Goal: Information Seeking & Learning: Learn about a topic

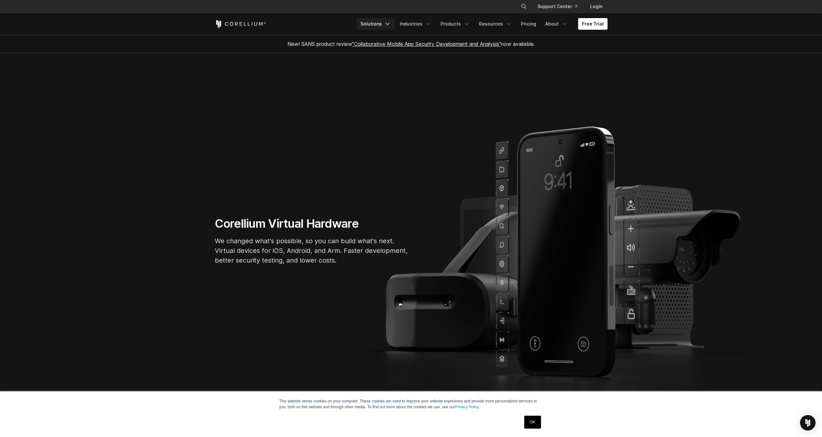
click at [390, 23] on icon "Navigation Menu" at bounding box center [388, 24] width 6 height 6
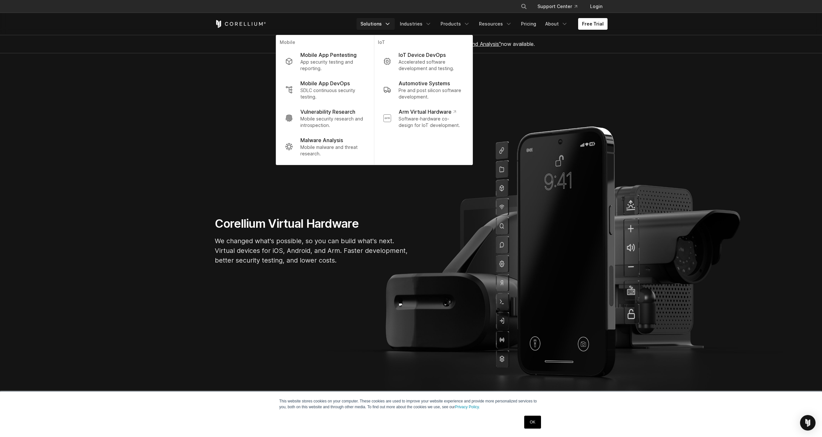
click at [390, 23] on icon "Navigation Menu" at bounding box center [388, 24] width 6 height 6
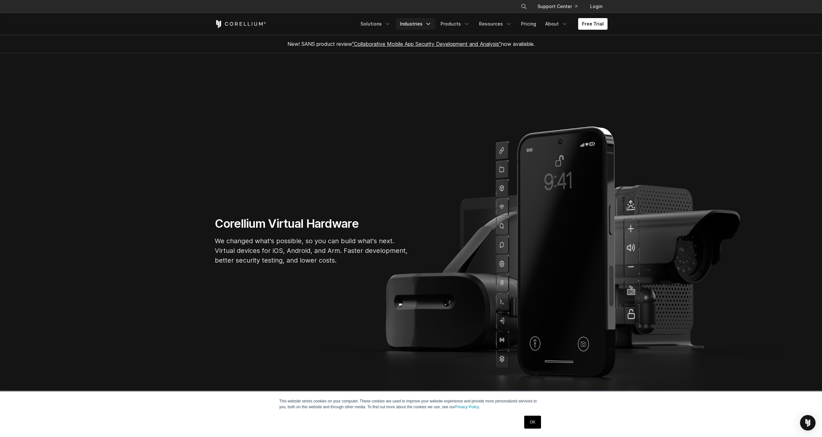
click at [432, 21] on icon "Navigation Menu" at bounding box center [428, 24] width 6 height 6
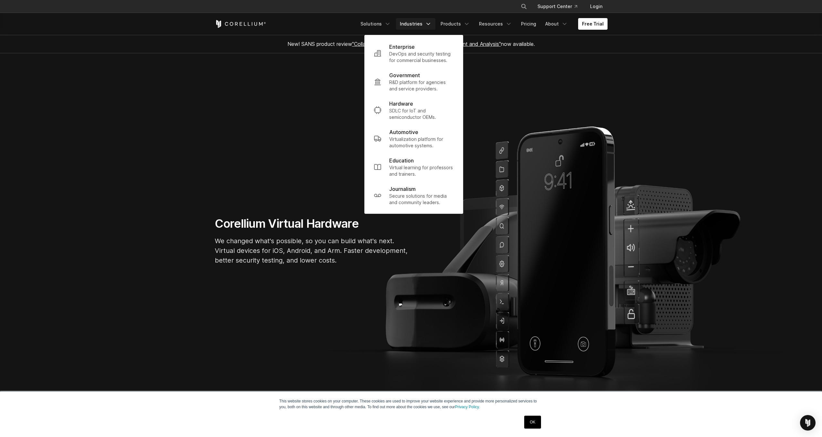
click at [432, 22] on icon "Navigation Menu" at bounding box center [428, 24] width 6 height 6
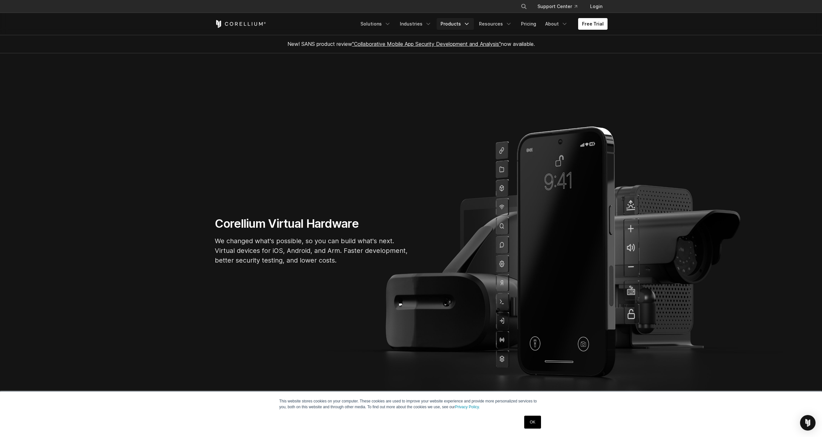
click at [470, 24] on icon "Navigation Menu" at bounding box center [467, 24] width 6 height 6
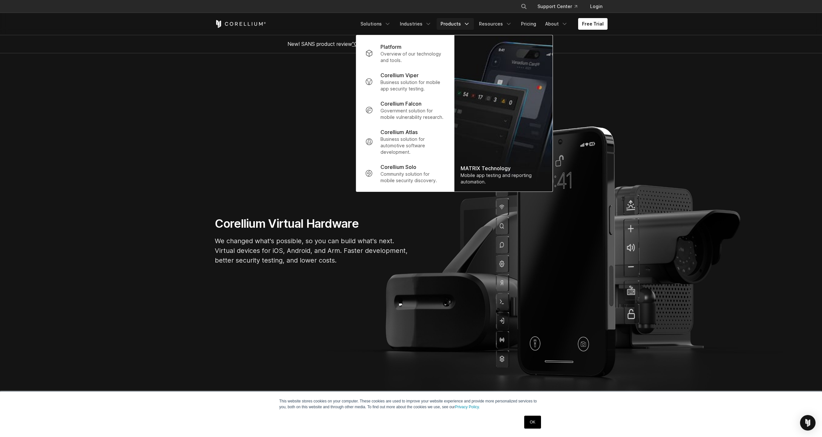
click at [470, 24] on icon "Navigation Menu" at bounding box center [467, 24] width 6 height 6
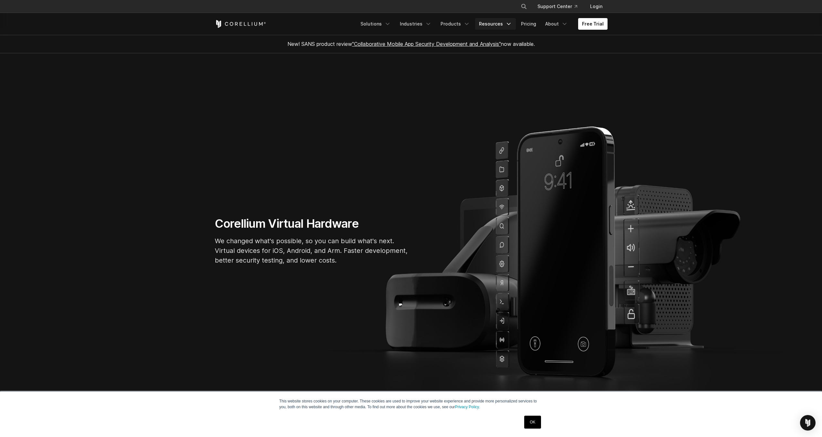
click at [516, 28] on link "Resources" at bounding box center [495, 24] width 41 height 12
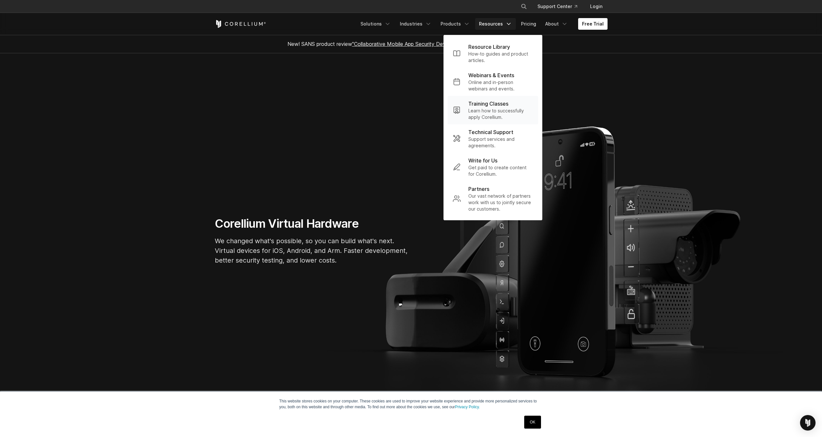
click at [516, 114] on p "Learn how to successfully apply Corellium." at bounding box center [501, 114] width 65 height 13
